Goal: Information Seeking & Learning: Compare options

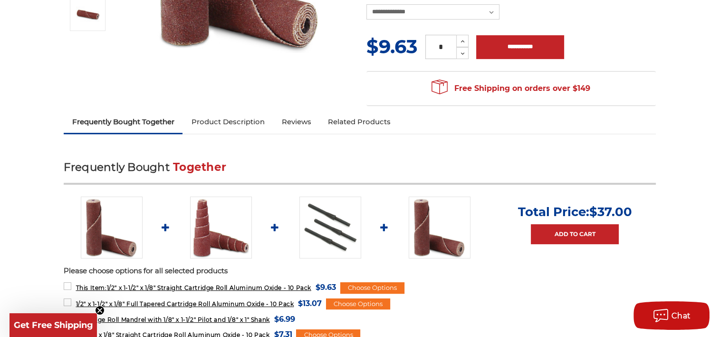
scroll to position [285, 0]
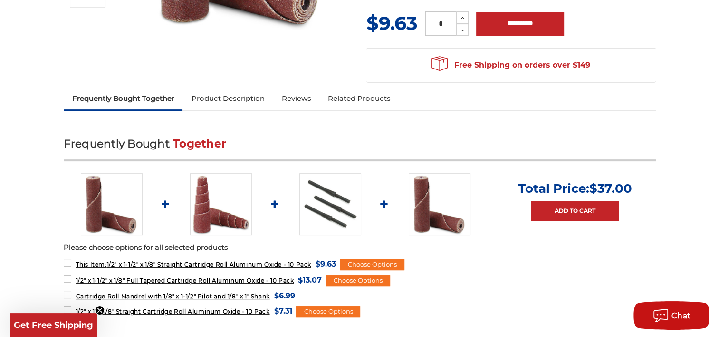
click at [325, 215] on img at bounding box center [330, 204] width 62 height 62
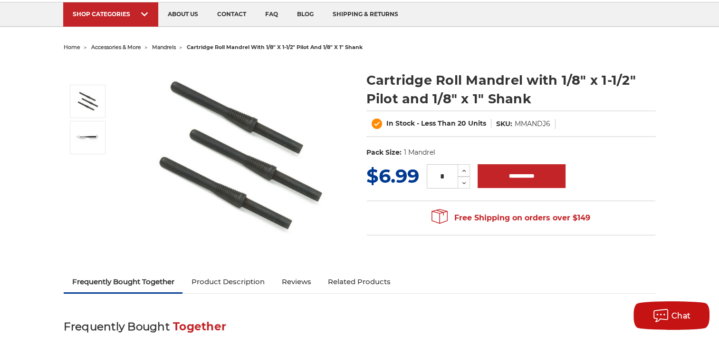
scroll to position [48, 0]
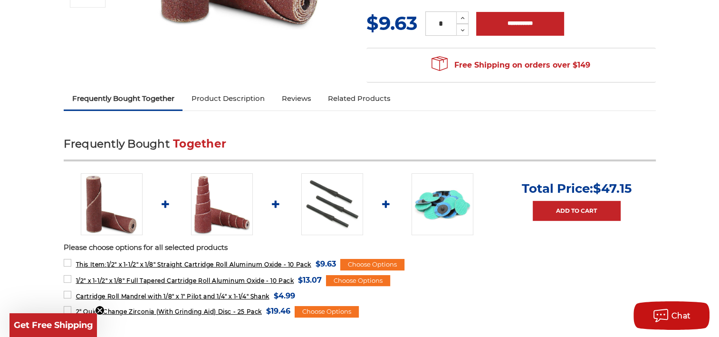
click at [359, 101] on link "Related Products" at bounding box center [359, 98] width 80 height 21
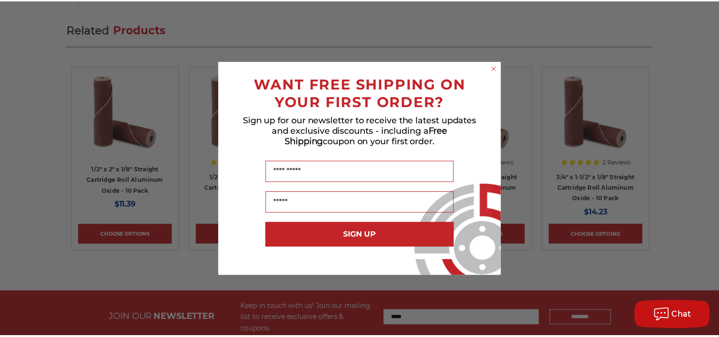
scroll to position [1468, 0]
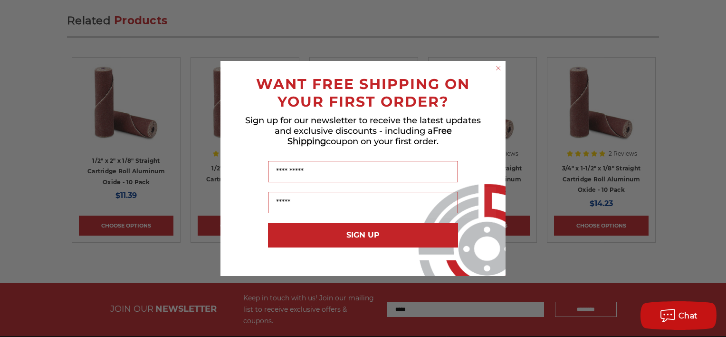
click at [494, 75] on div "WANT FREE SHIPPING ON YOUR FIRST ORDER?" at bounding box center [363, 90] width 266 height 40
click at [495, 67] on circle "Close dialog" at bounding box center [498, 68] width 9 height 9
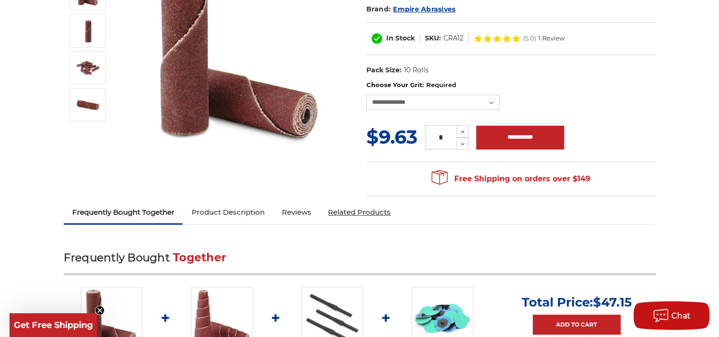
scroll to position [0, 0]
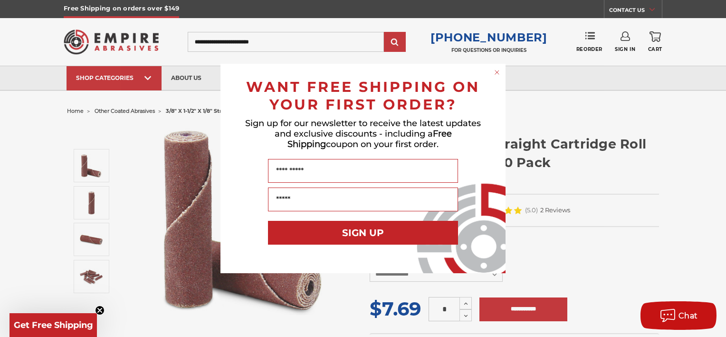
click at [493, 73] on circle "Close dialog" at bounding box center [497, 72] width 9 height 9
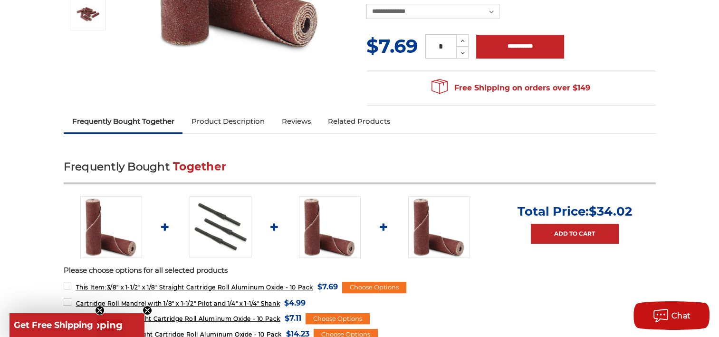
scroll to position [285, 0]
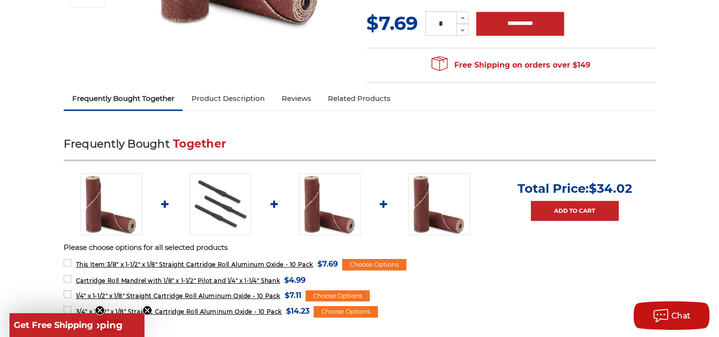
click at [241, 214] on img at bounding box center [221, 204] width 62 height 62
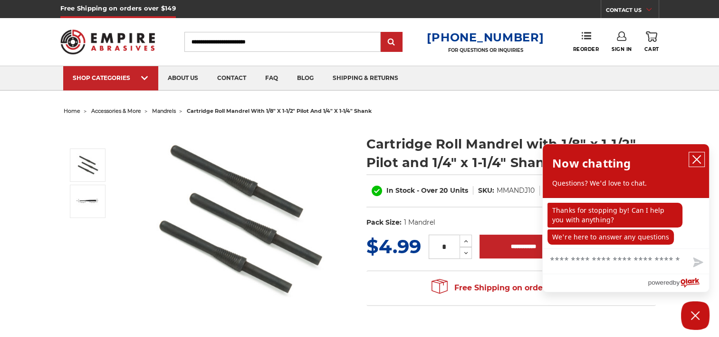
click at [701, 158] on icon "close chatbox" at bounding box center [697, 159] width 10 height 10
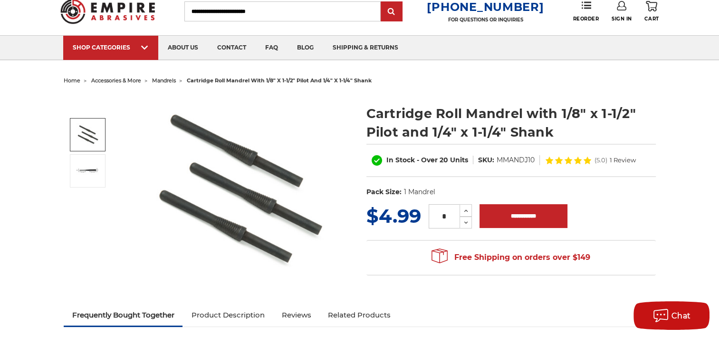
scroll to position [48, 0]
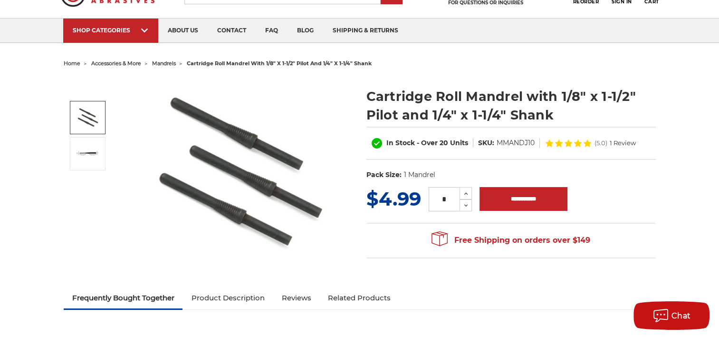
click at [172, 68] on li "mandrels" at bounding box center [158, 64] width 35 height 14
click at [172, 64] on span "mandrels" at bounding box center [164, 63] width 24 height 7
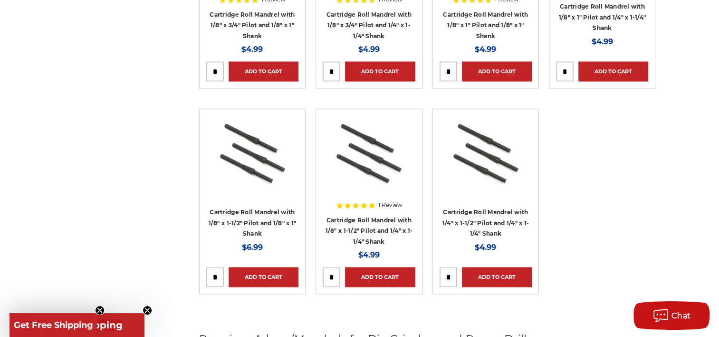
scroll to position [1236, 0]
